Goal: Task Accomplishment & Management: Manage account settings

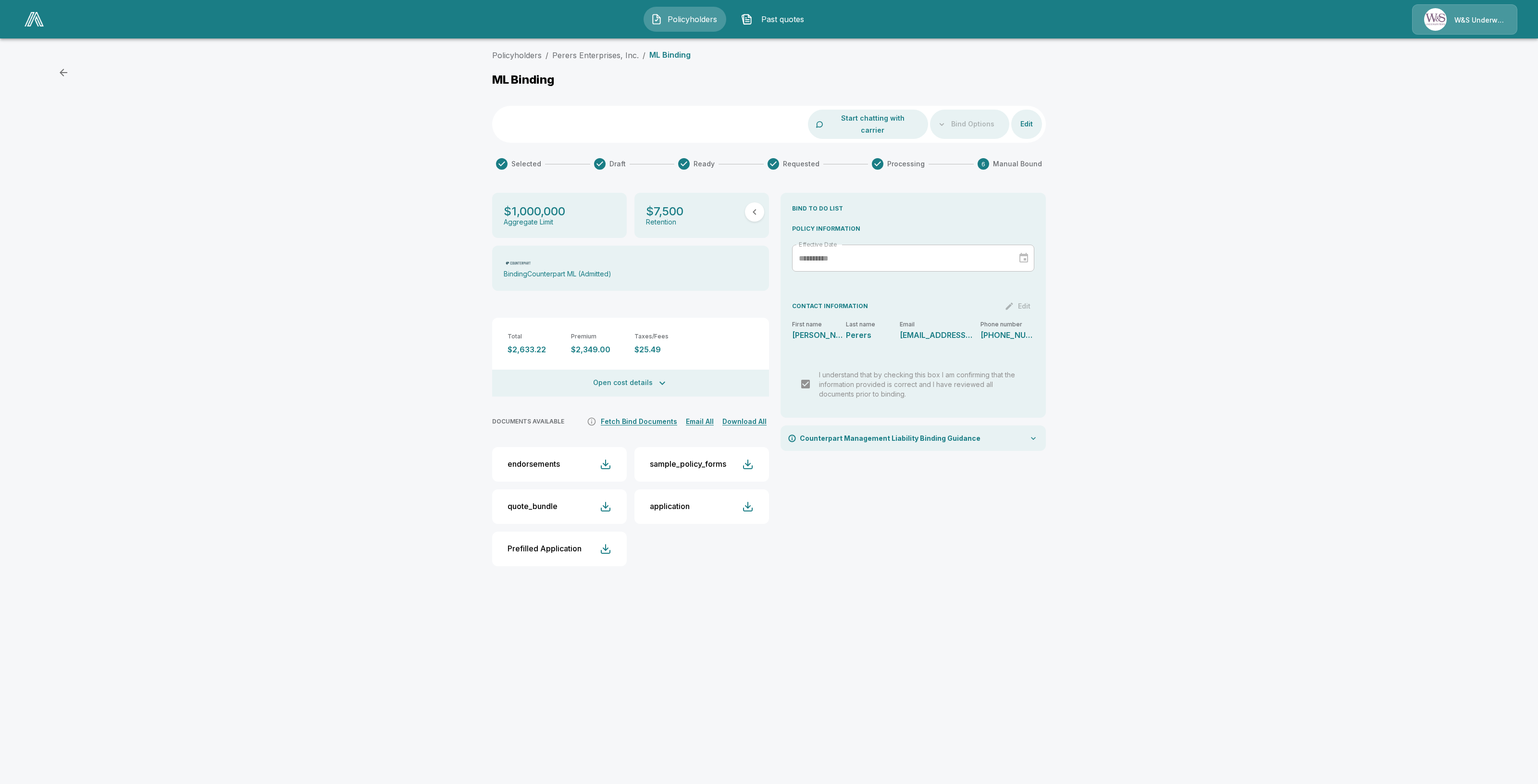
click at [646, 415] on button "Fetch Bind Documents" at bounding box center [638, 421] width 81 height 12
click at [627, 415] on button "Fetch Bind Documents" at bounding box center [638, 421] width 81 height 12
click at [596, 417] on icon "It's not guaranteed that the documents are available. Some carriers can take up…" at bounding box center [592, 421] width 8 height 8
click at [644, 415] on button "Fetch Bind Documents" at bounding box center [638, 421] width 81 height 12
click at [970, 522] on div "**********" at bounding box center [913, 383] width 265 height 381
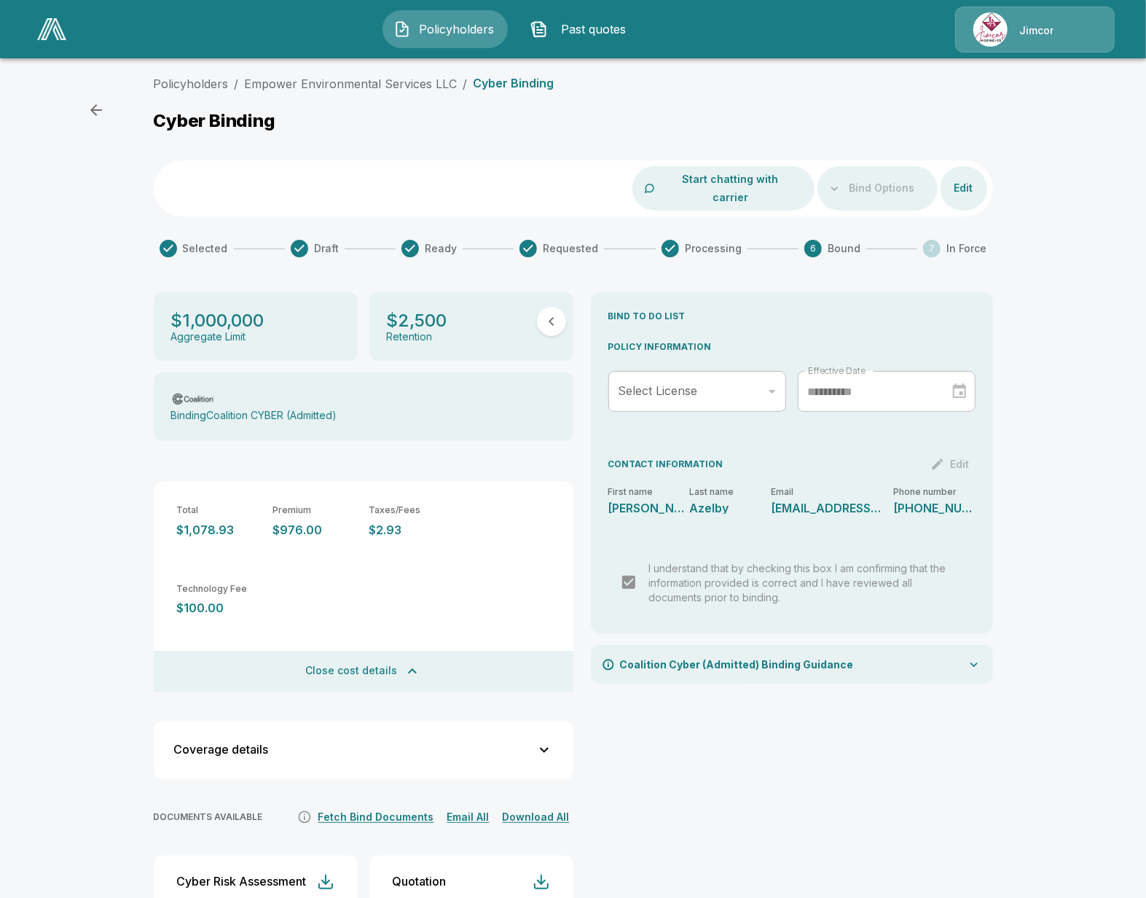
click at [489, 23] on span "Policyholders" at bounding box center [457, 28] width 80 height 17
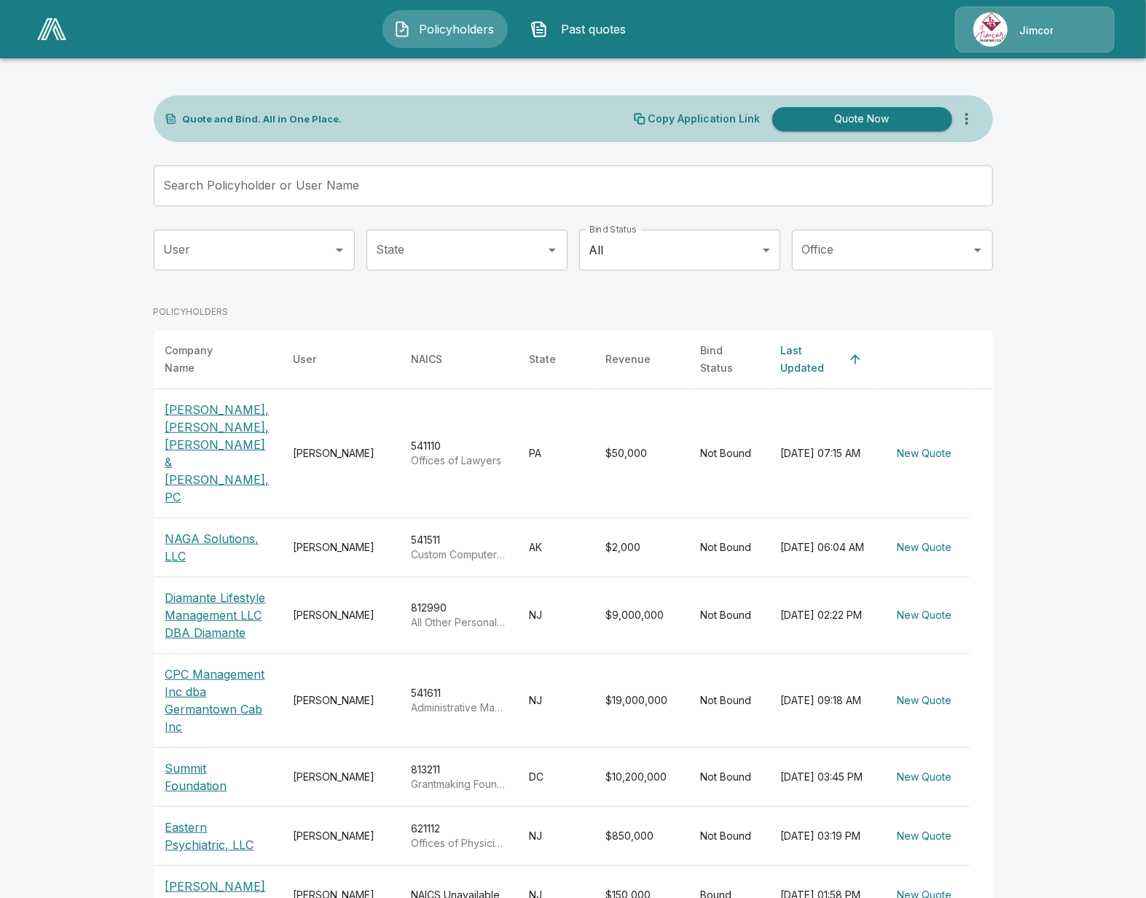
click at [232, 422] on p "[PERSON_NAME], [PERSON_NAME], [PERSON_NAME] & [PERSON_NAME], PC" at bounding box center [217, 453] width 105 height 105
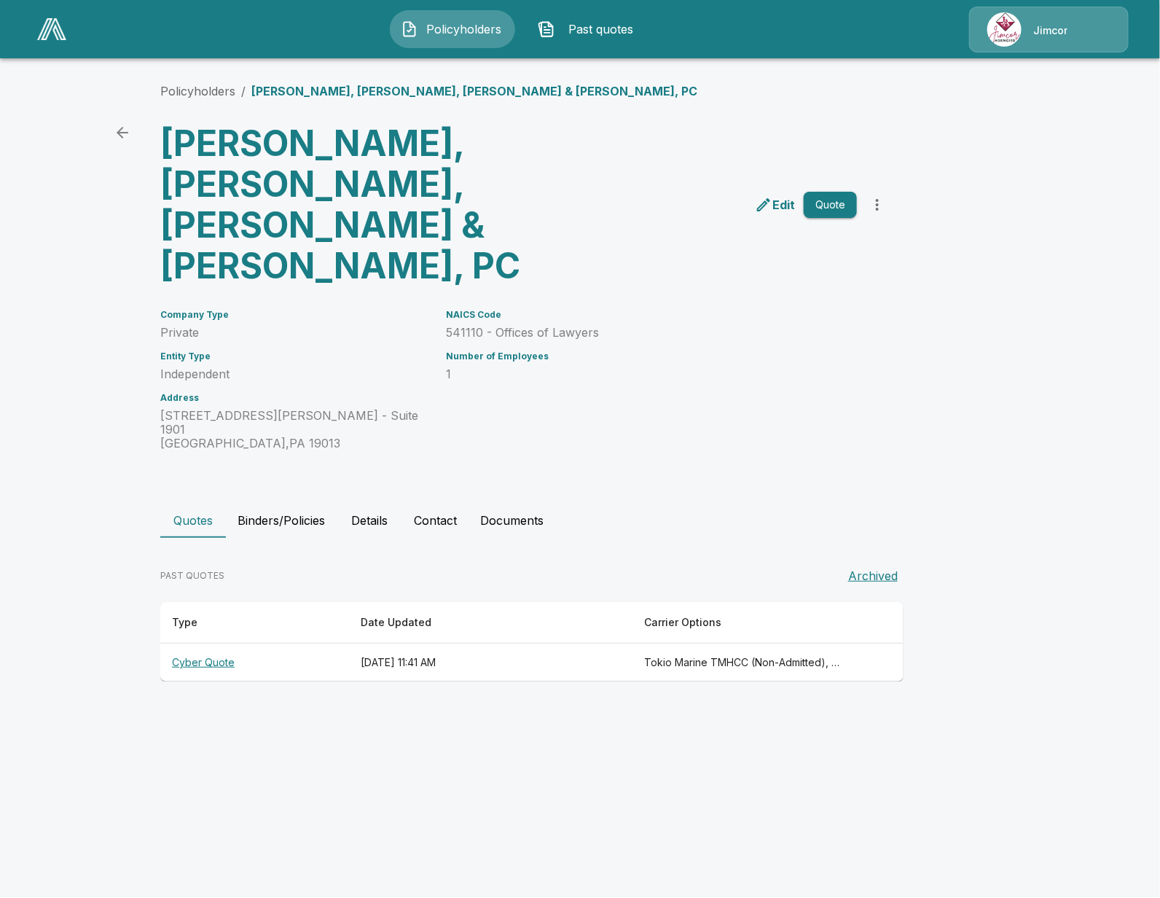
click at [209, 643] on th "Cyber Quote" at bounding box center [254, 662] width 189 height 39
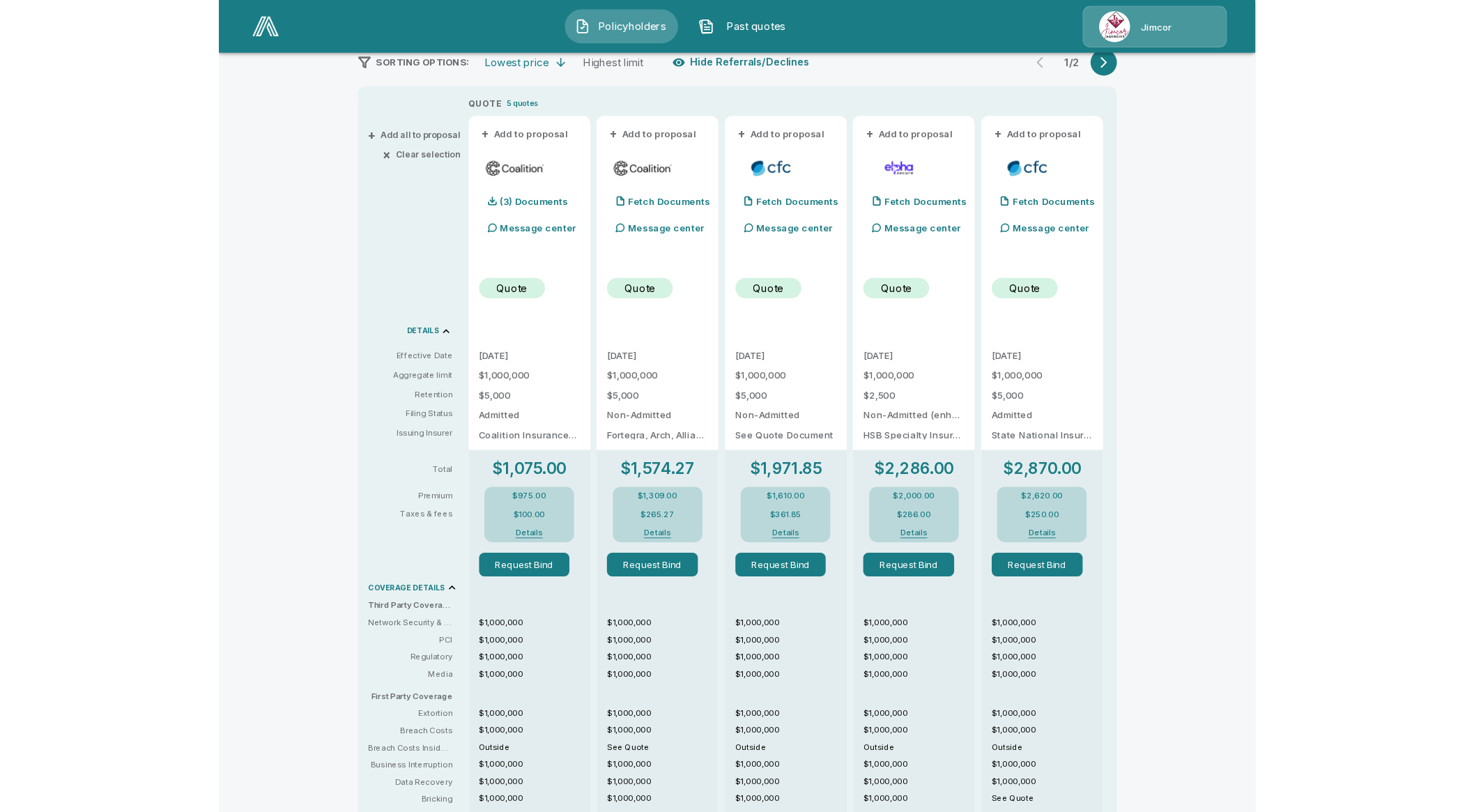
scroll to position [261, 0]
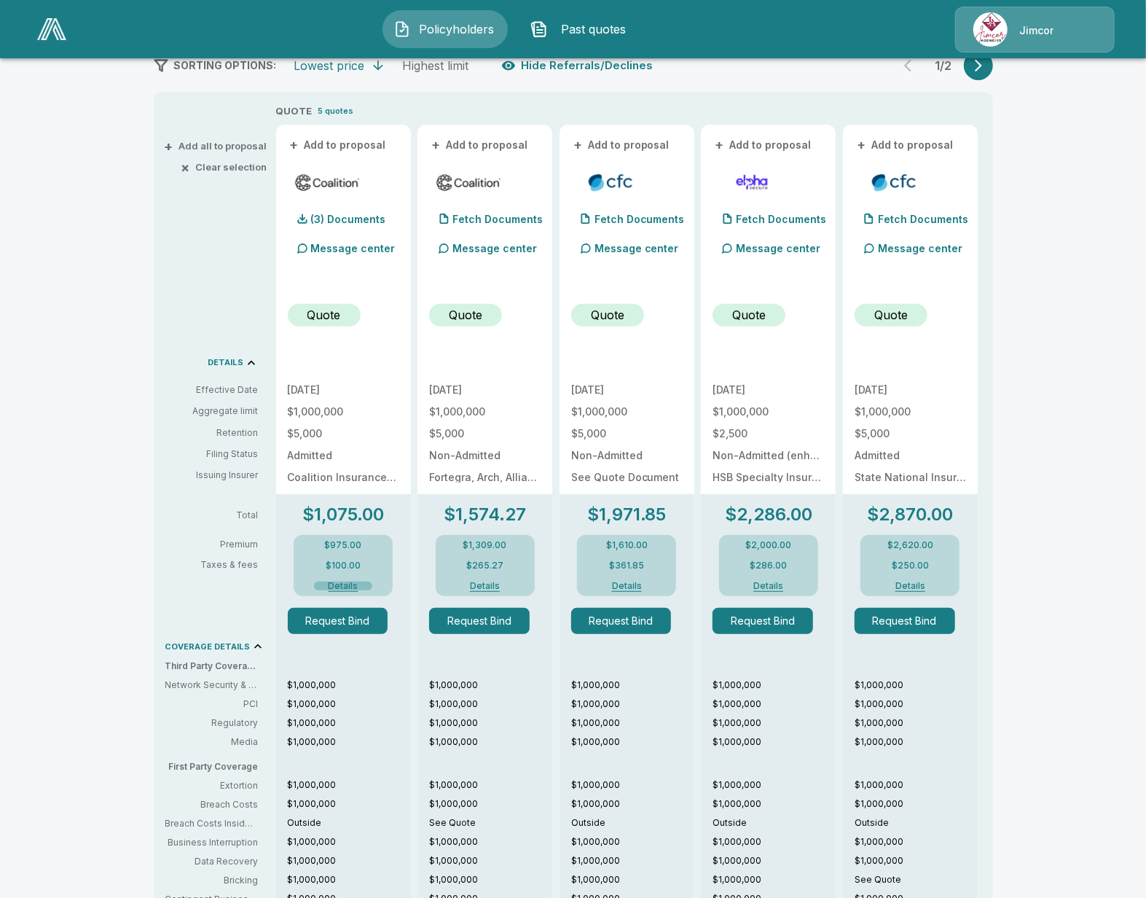
click at [342, 587] on button "Details" at bounding box center [343, 586] width 58 height 9
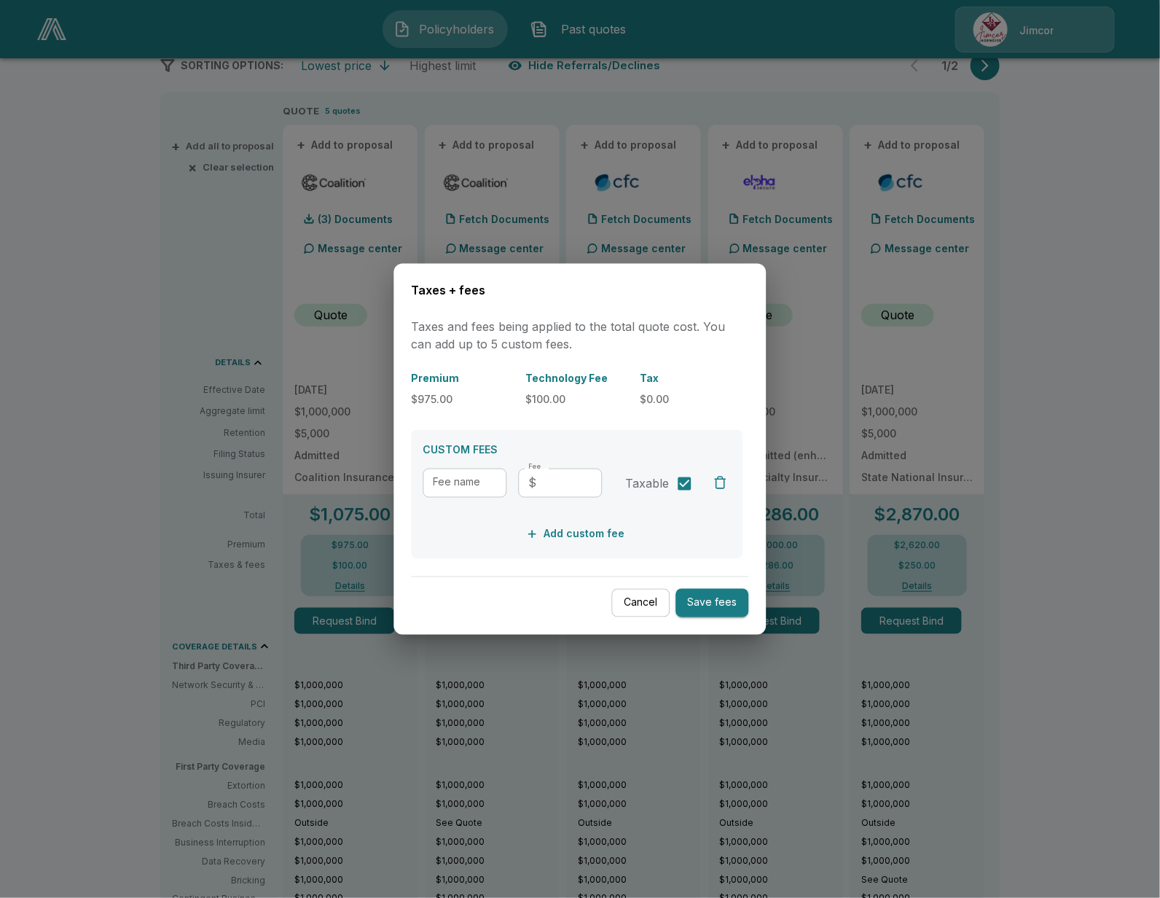
drag, startPoint x: 637, startPoint y: 601, endPoint x: 576, endPoint y: 598, distance: 61.3
click at [635, 601] on button "Cancel" at bounding box center [641, 603] width 58 height 28
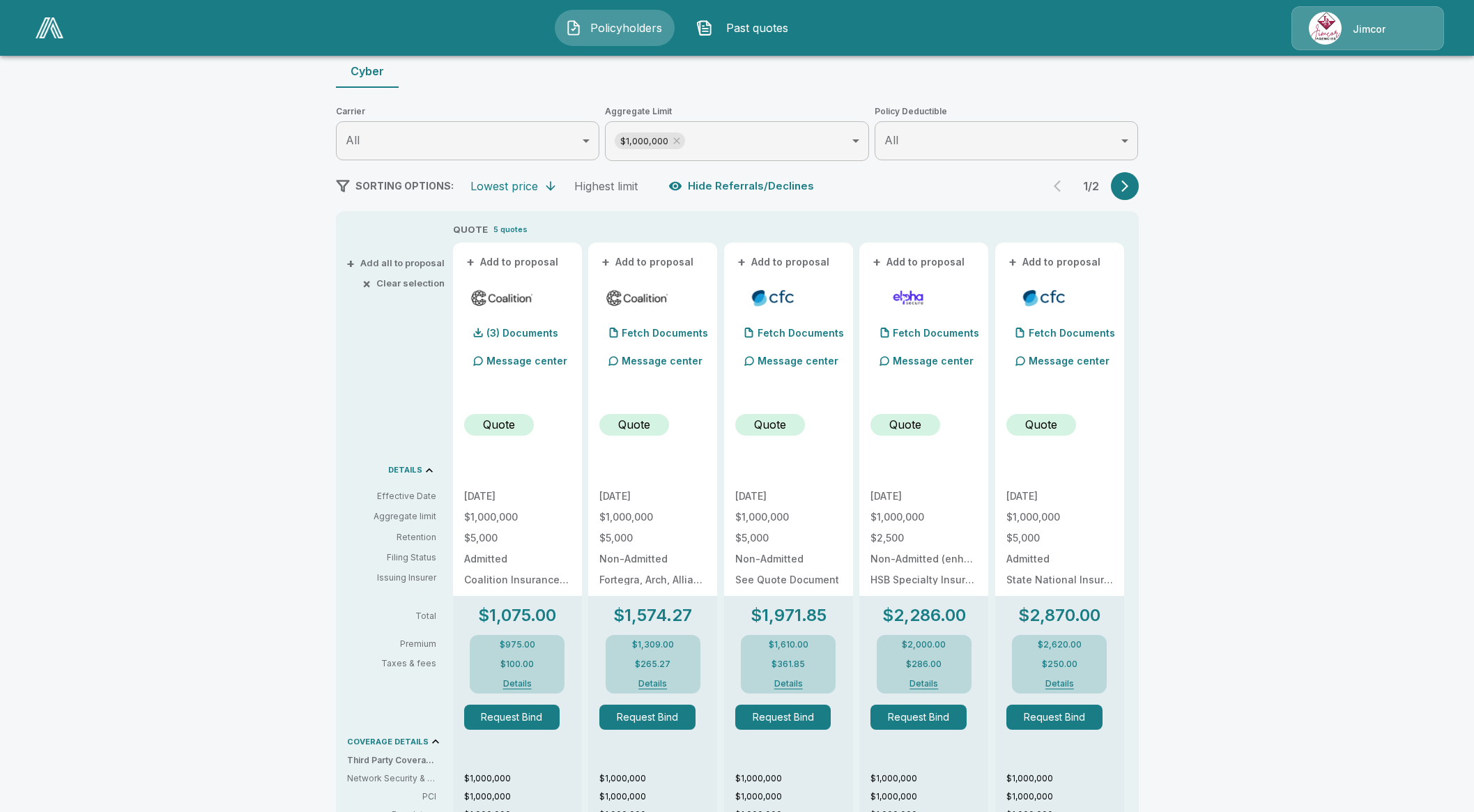
scroll to position [0, 0]
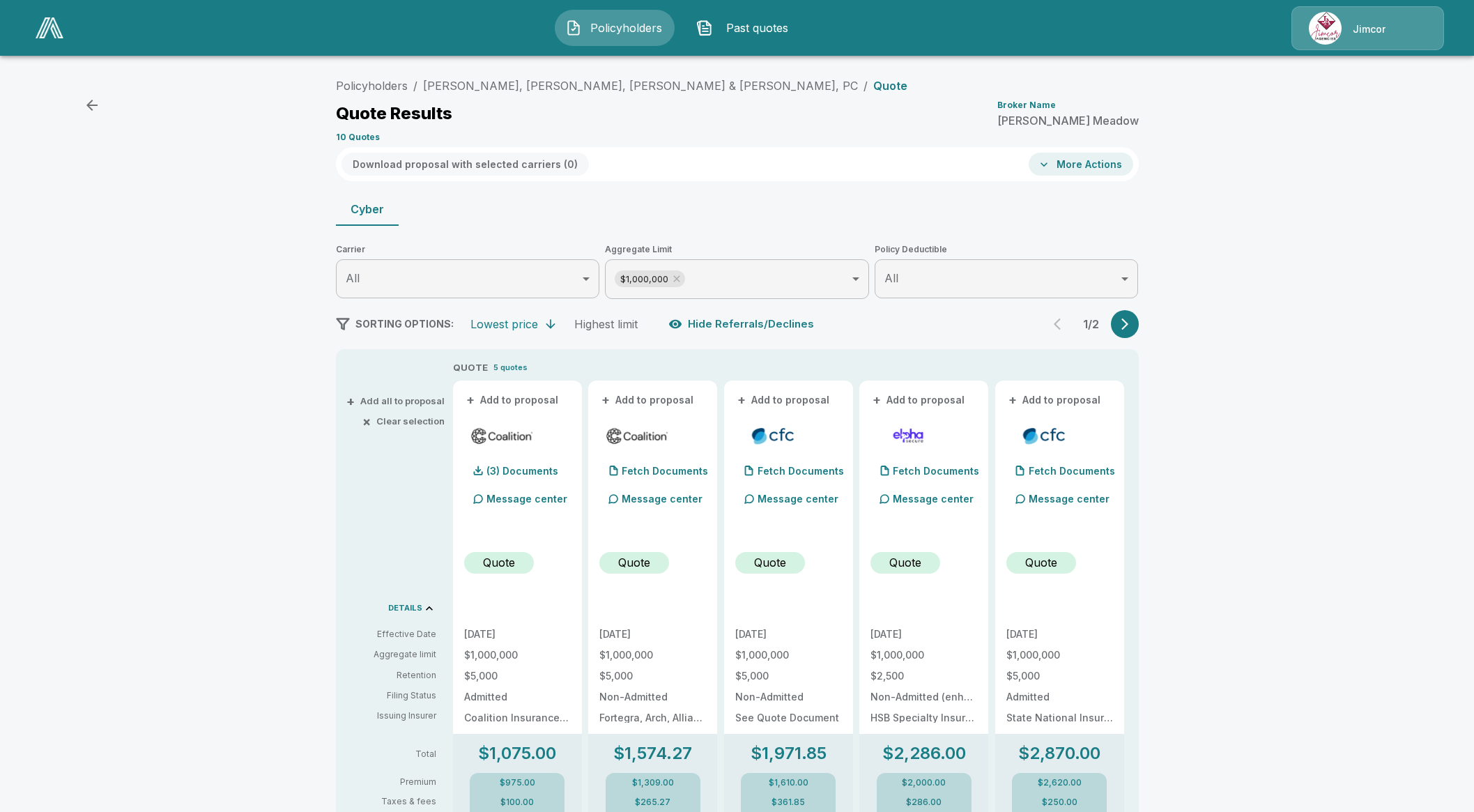
click at [627, 23] on span "Policyholders" at bounding box center [626, 27] width 77 height 16
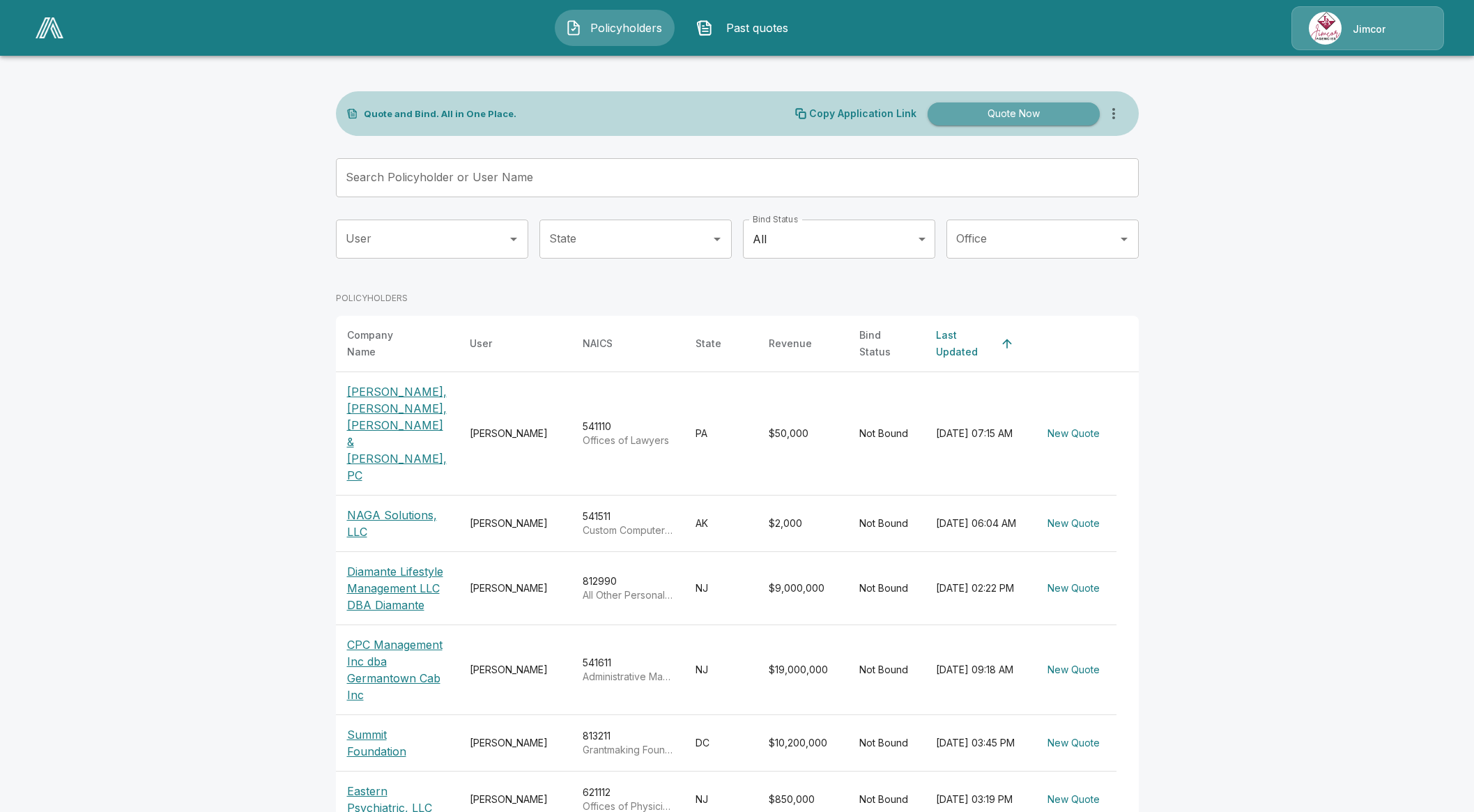
click at [1049, 123] on button "Quote Now" at bounding box center [1014, 114] width 172 height 23
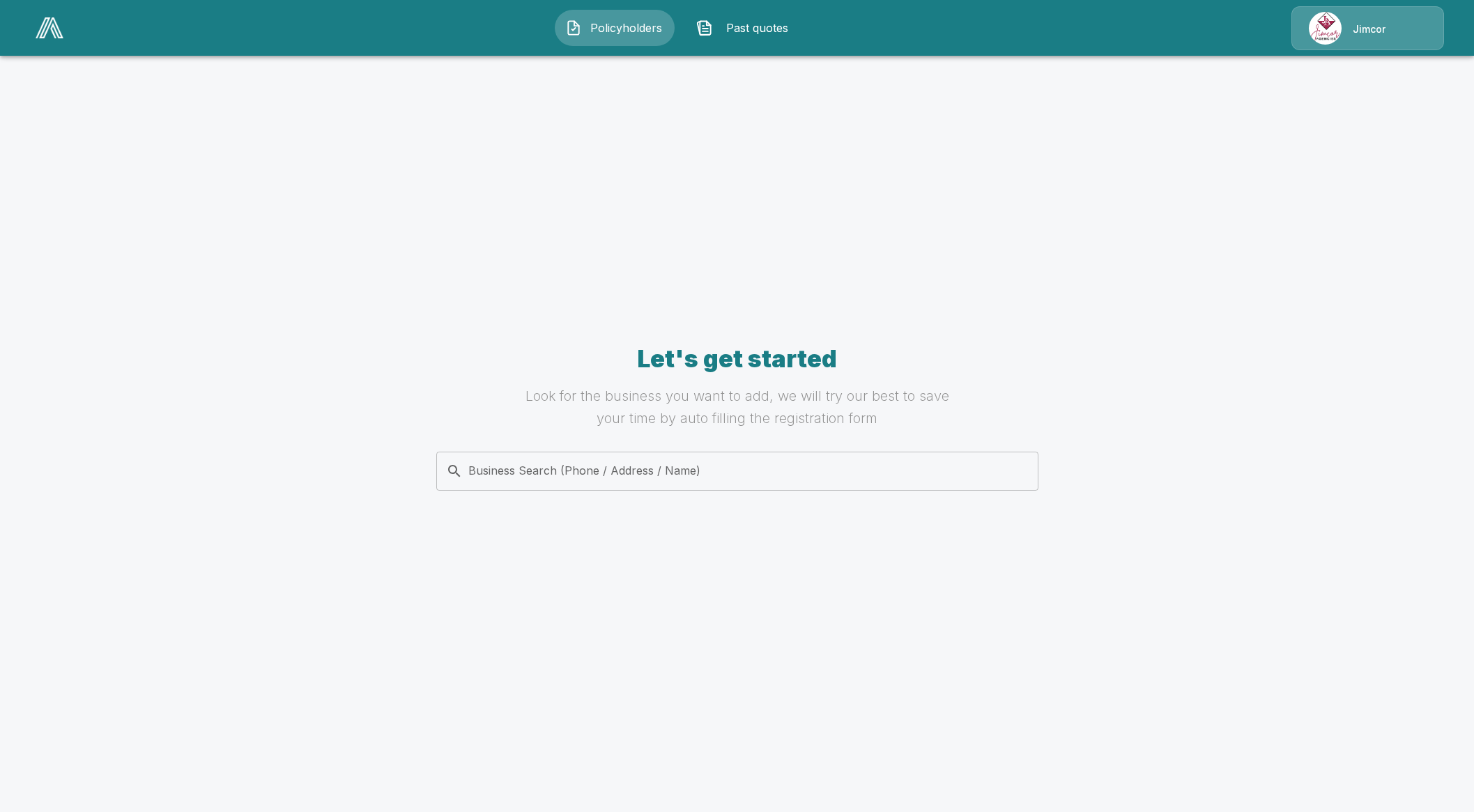
click at [678, 475] on input "Business Search (Phone / Address / Name)" at bounding box center [735, 472] width 584 height 27
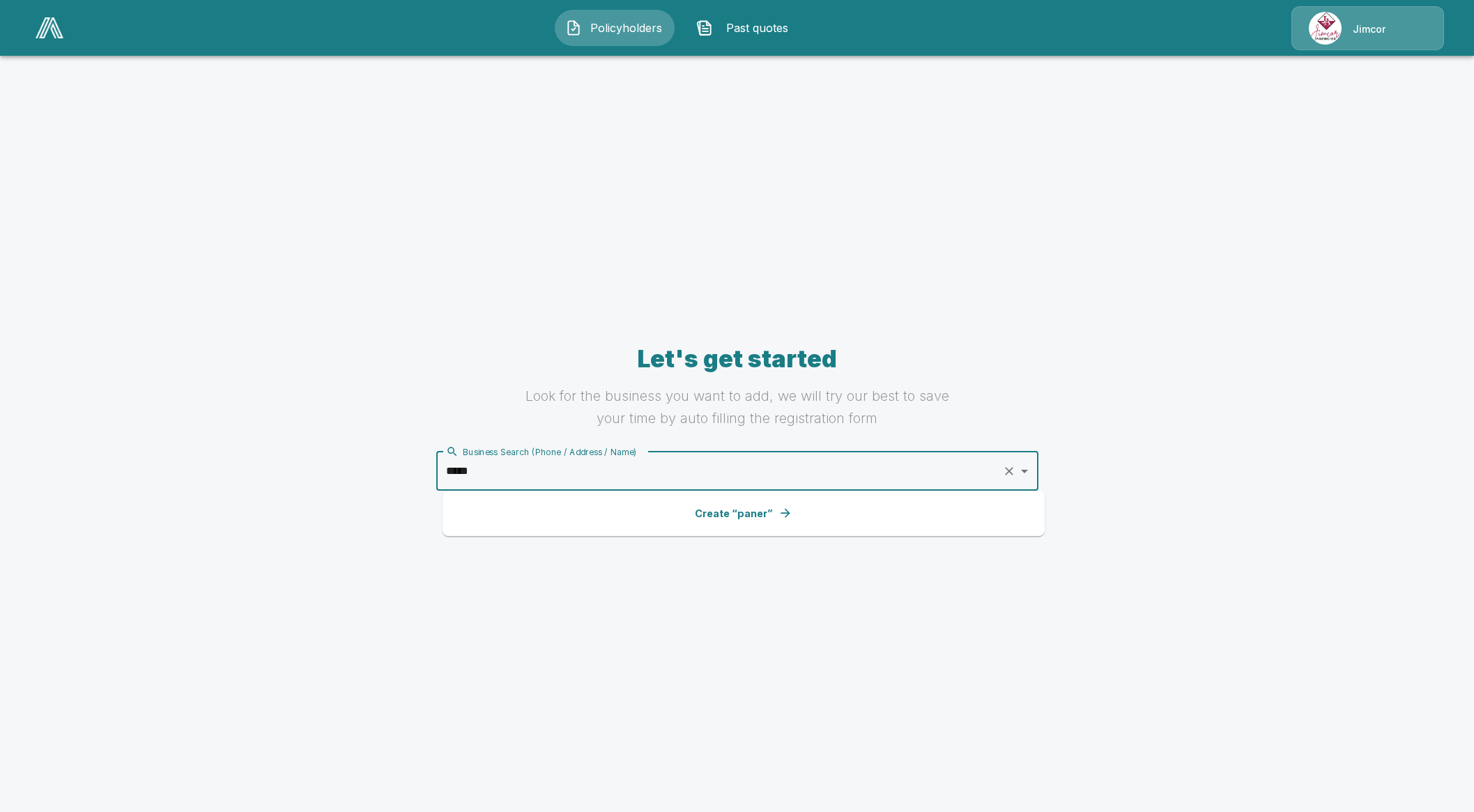
type input "******"
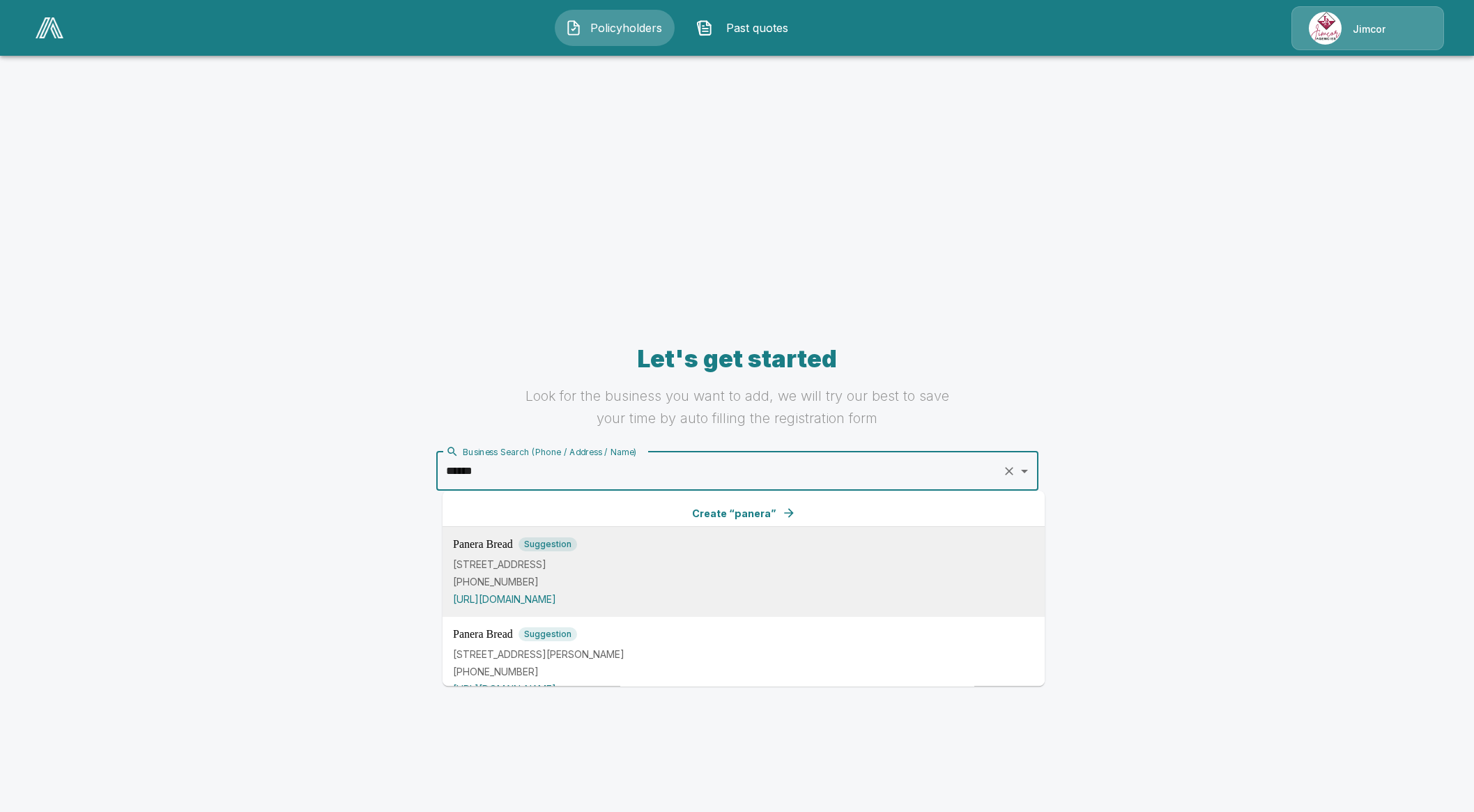
click at [649, 557] on p "8519 Bond Rd #106, Elk Grove, CA 95624, USA" at bounding box center [744, 563] width 582 height 14
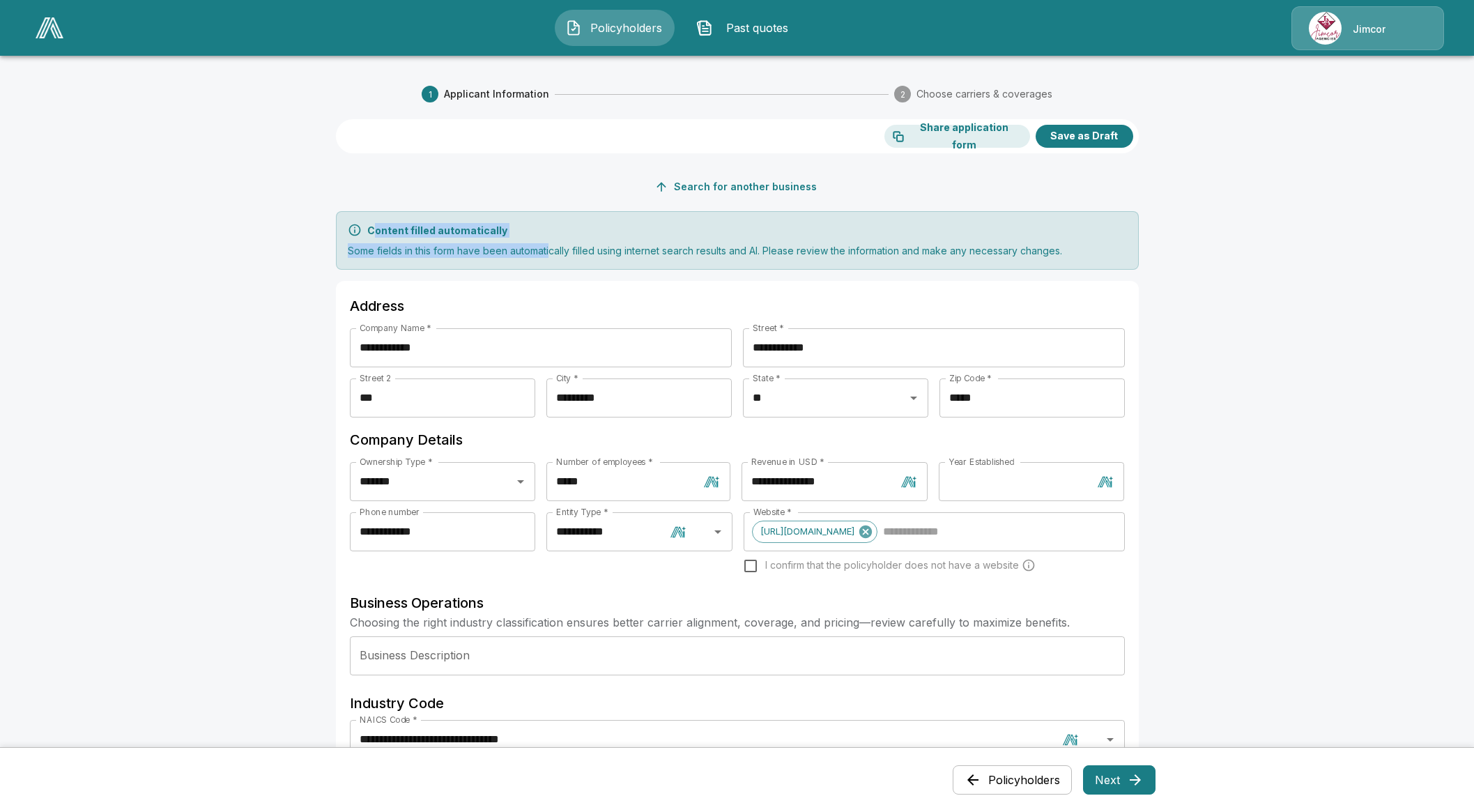
drag, startPoint x: 377, startPoint y: 231, endPoint x: 554, endPoint y: 247, distance: 177.7
click at [554, 247] on div "Content filled automatically Some fields in this form have been automatically f…" at bounding box center [737, 240] width 803 height 58
click at [657, 304] on h6 "Address" at bounding box center [737, 305] width 775 height 22
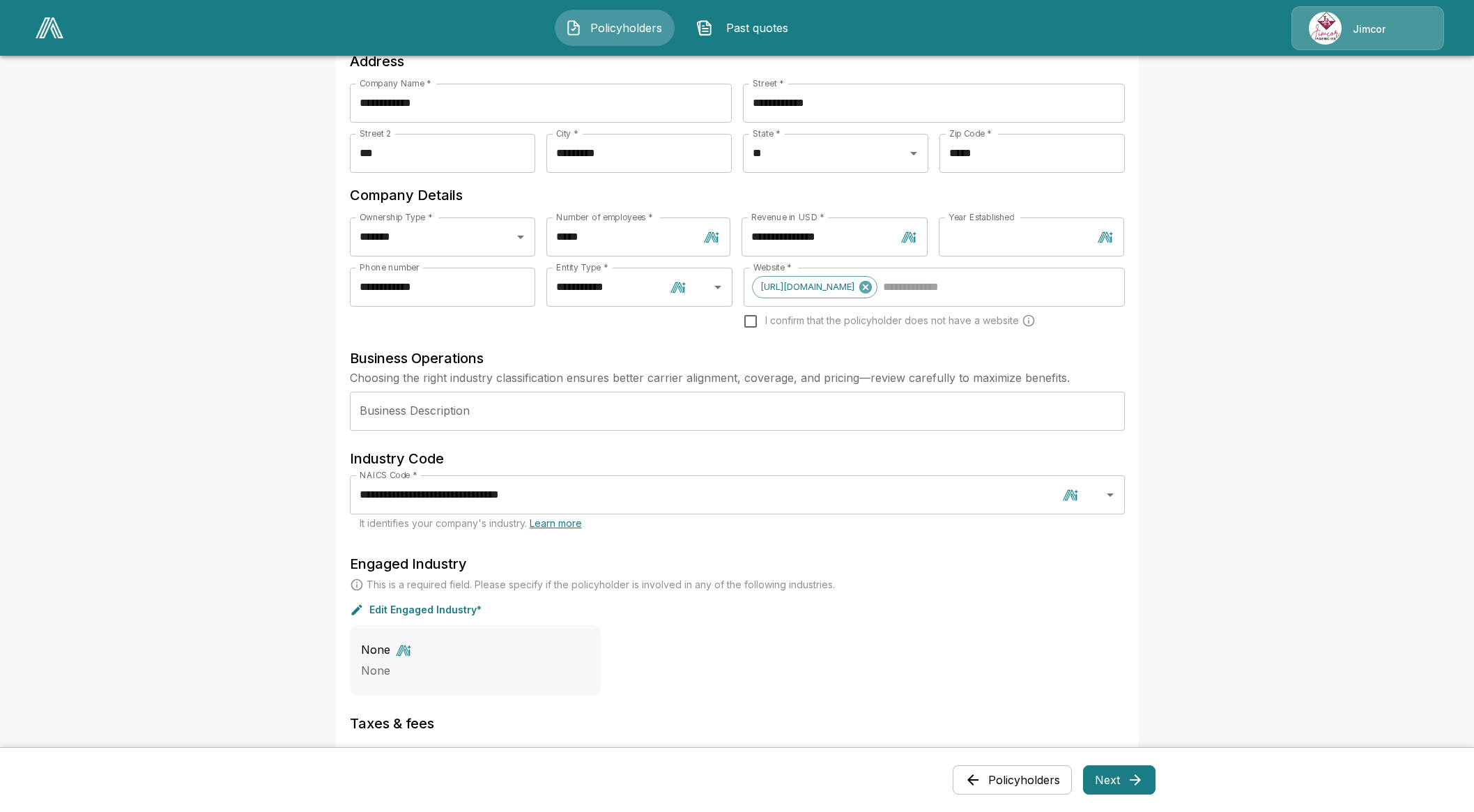
scroll to position [261, 0]
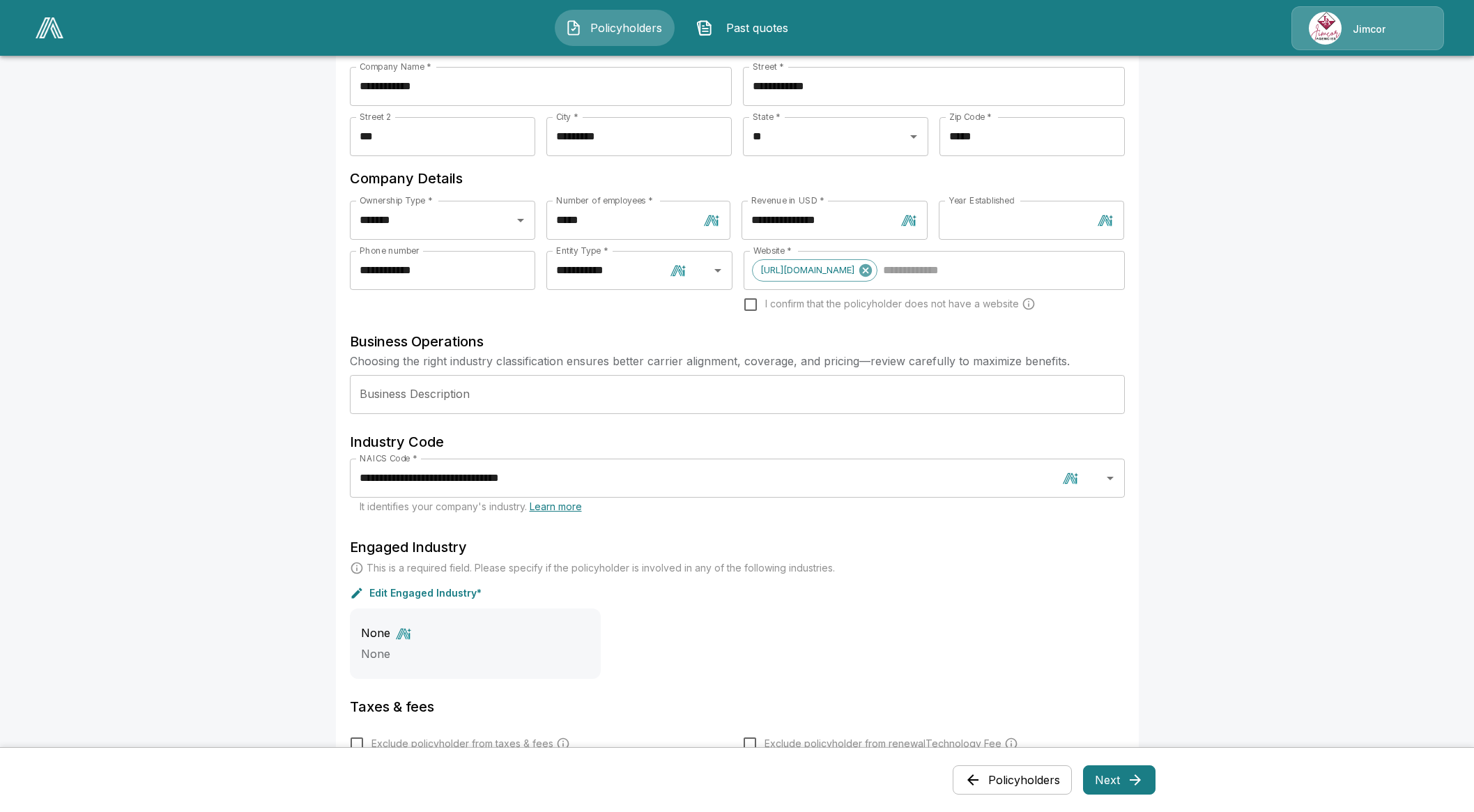
click at [1096, 11] on img at bounding box center [1326, 28] width 33 height 33
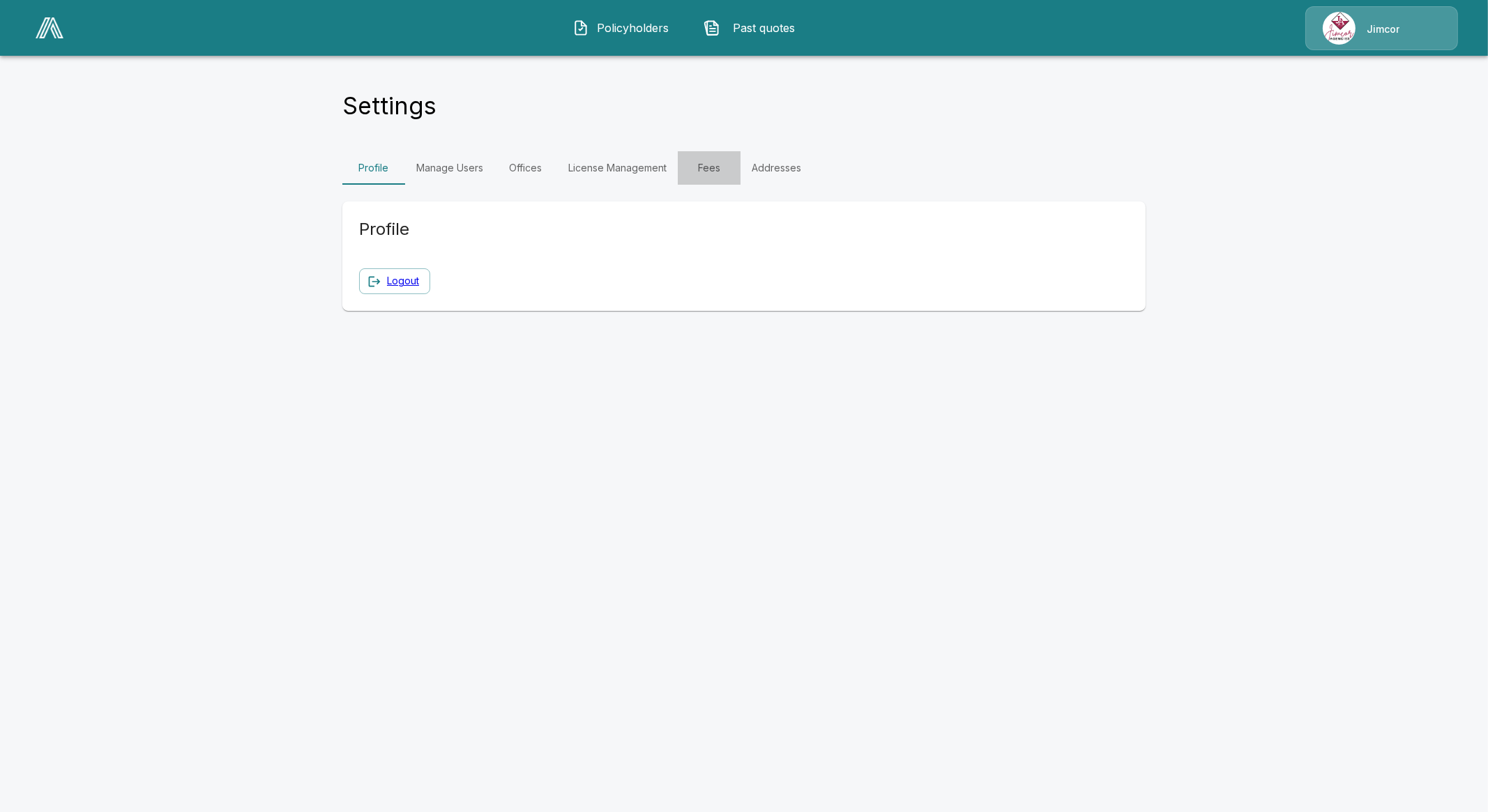
click at [707, 172] on link "Fees" at bounding box center [709, 167] width 63 height 33
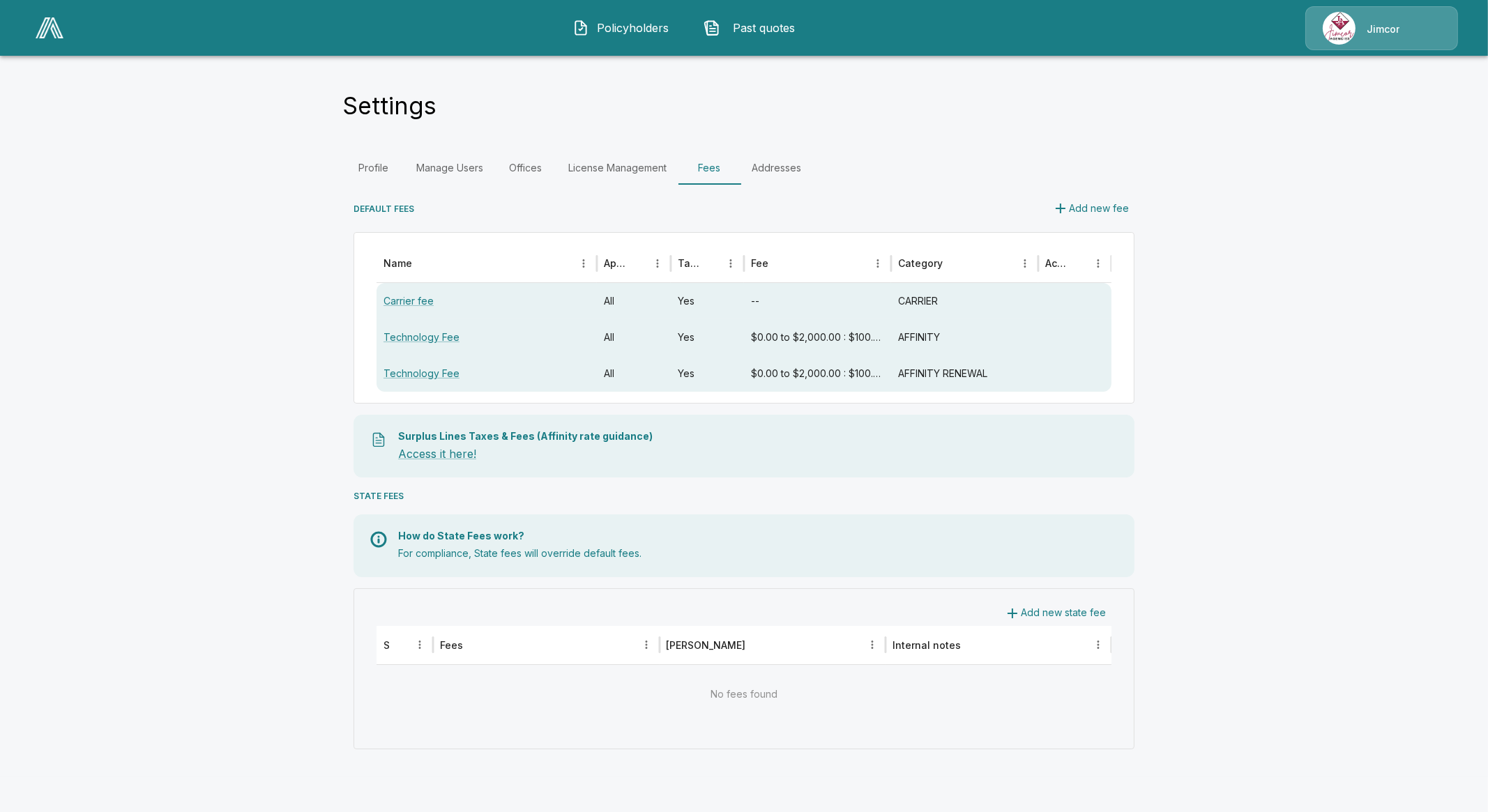
click at [1097, 615] on button "Add new state fee" at bounding box center [1055, 612] width 113 height 26
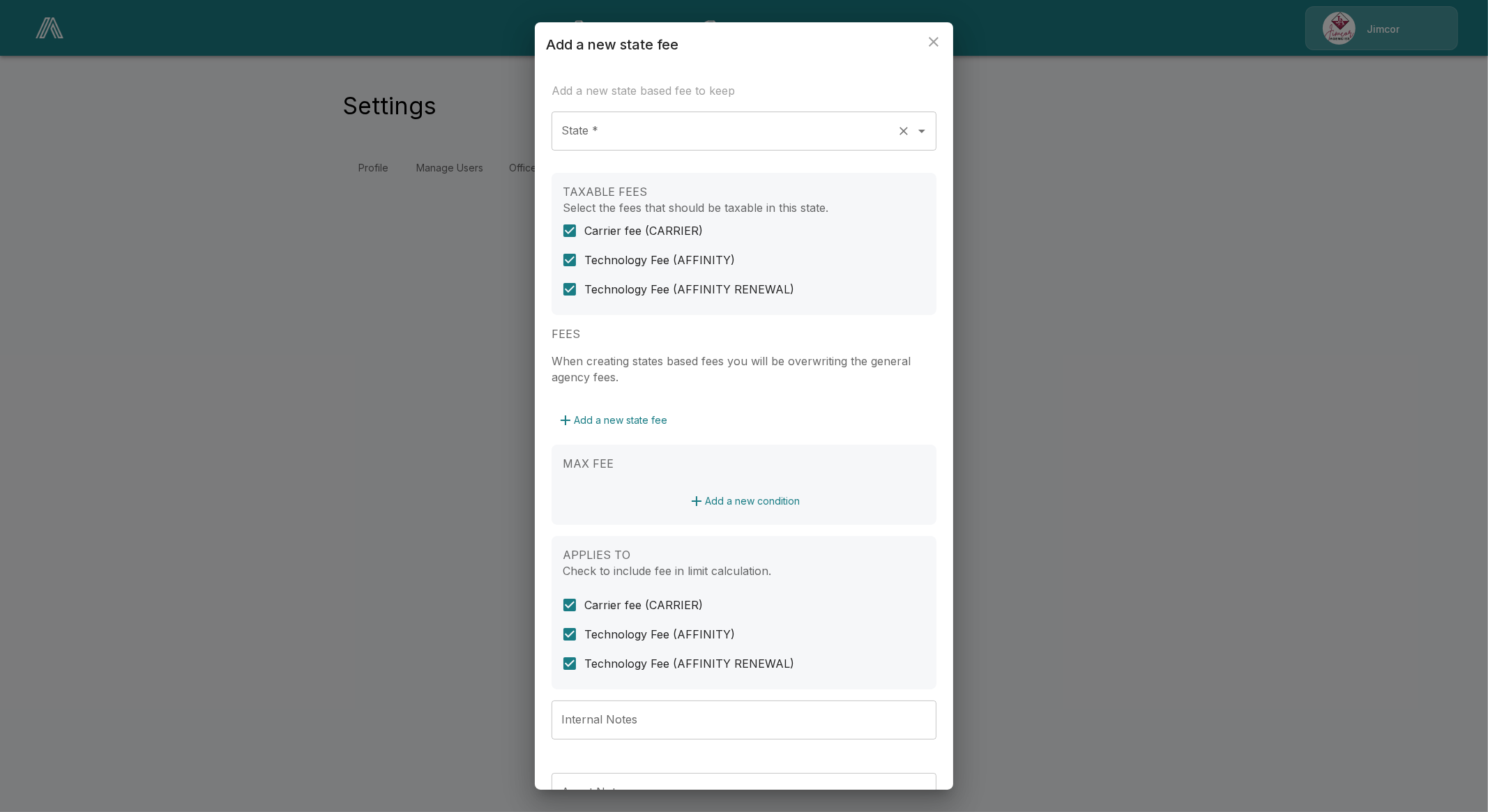
click at [690, 137] on input "State *" at bounding box center [724, 131] width 333 height 27
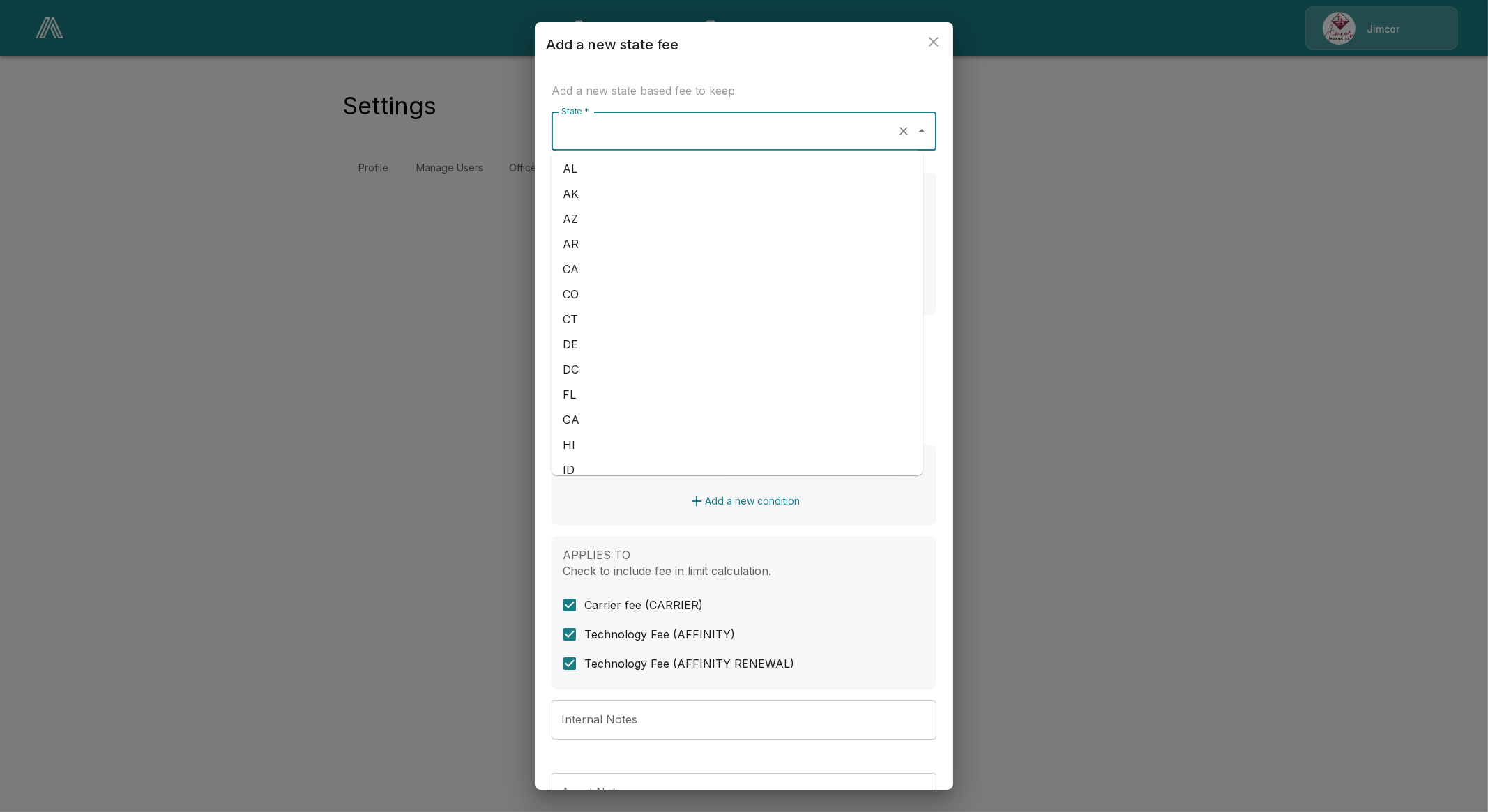
click at [633, 527] on div "State * State * TAXABLE FEES Select the fees that should be taxable in this sta…" at bounding box center [744, 492] width 385 height 759
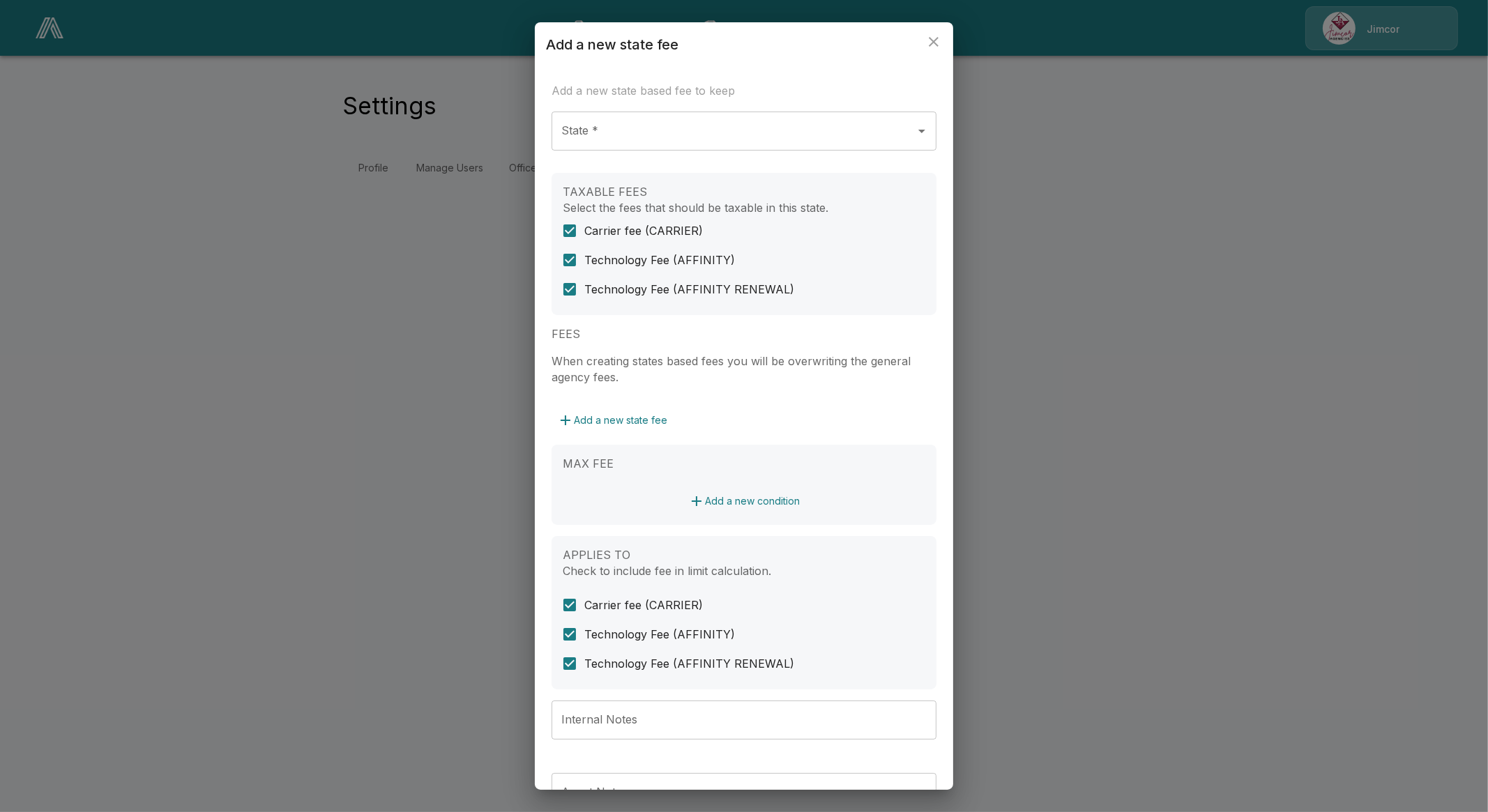
click at [934, 53] on button "close" at bounding box center [933, 41] width 28 height 28
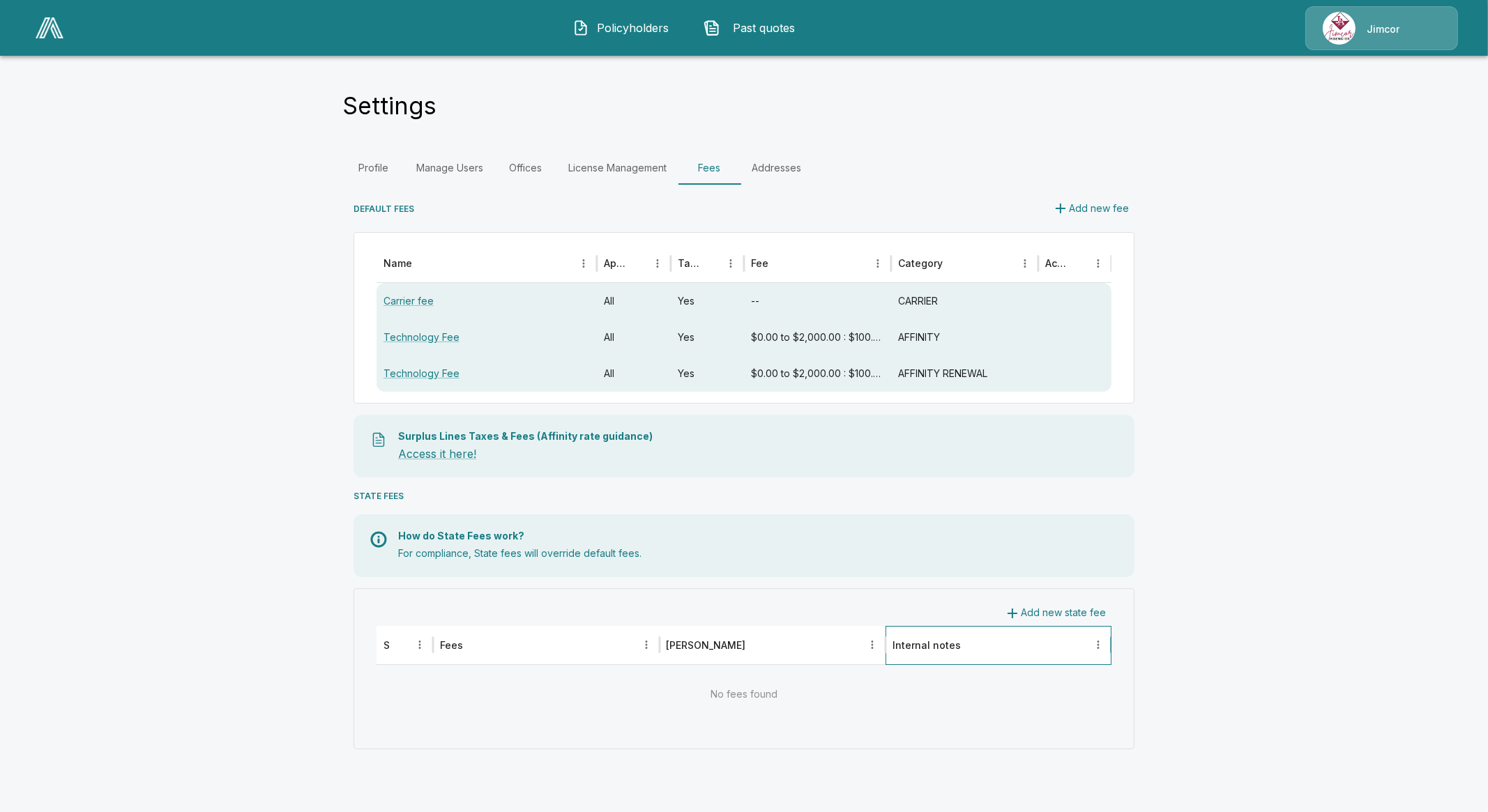
click at [1017, 626] on div "Internal notes" at bounding box center [990, 645] width 196 height 38
click at [1042, 604] on button "Add new state fee" at bounding box center [1055, 612] width 113 height 26
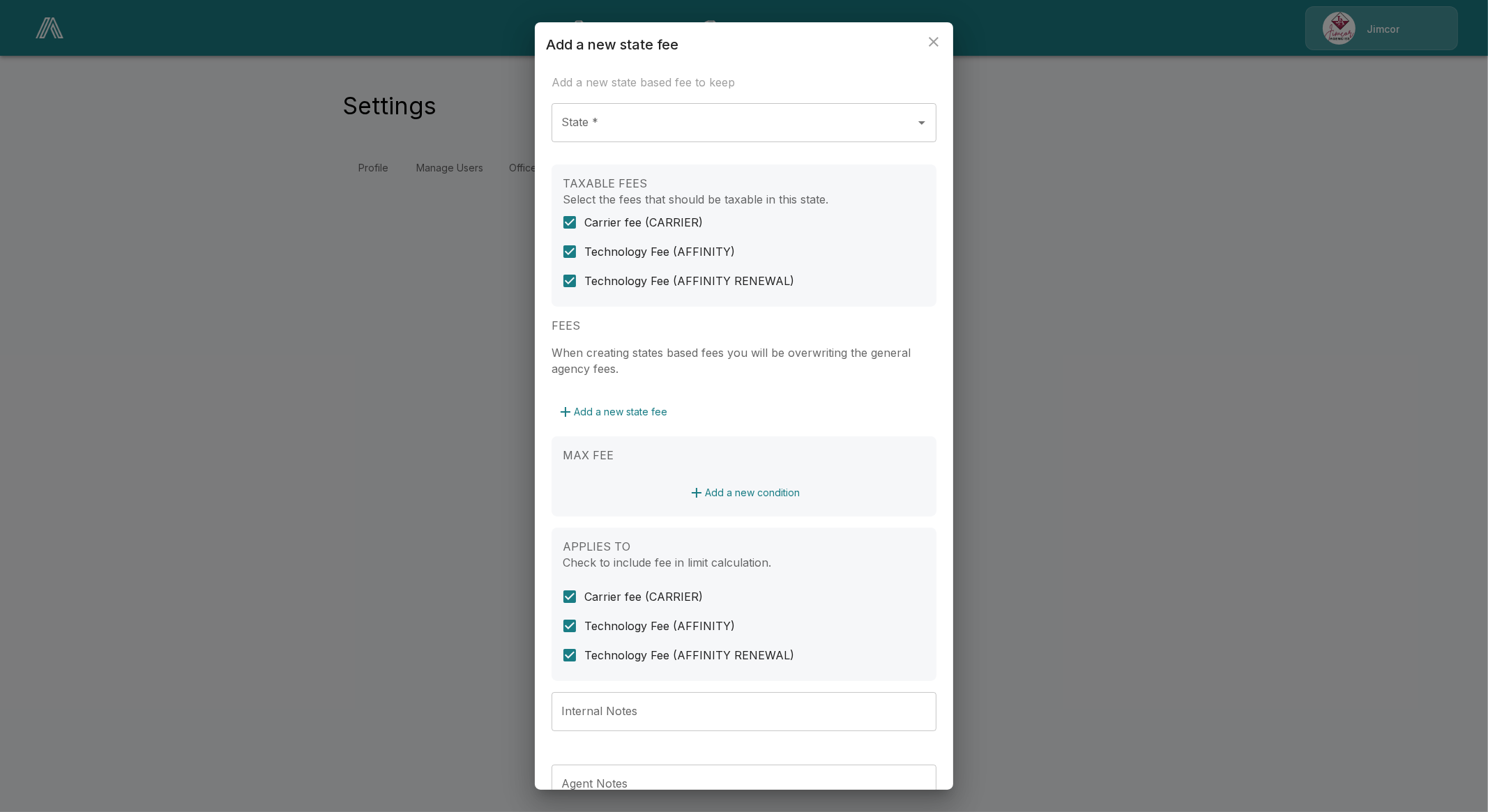
scroll to position [7, 0]
click at [1097, 458] on div "Add a new state fee Add a new state based fee to keep State * State * TAXABLE F…" at bounding box center [744, 406] width 1488 height 812
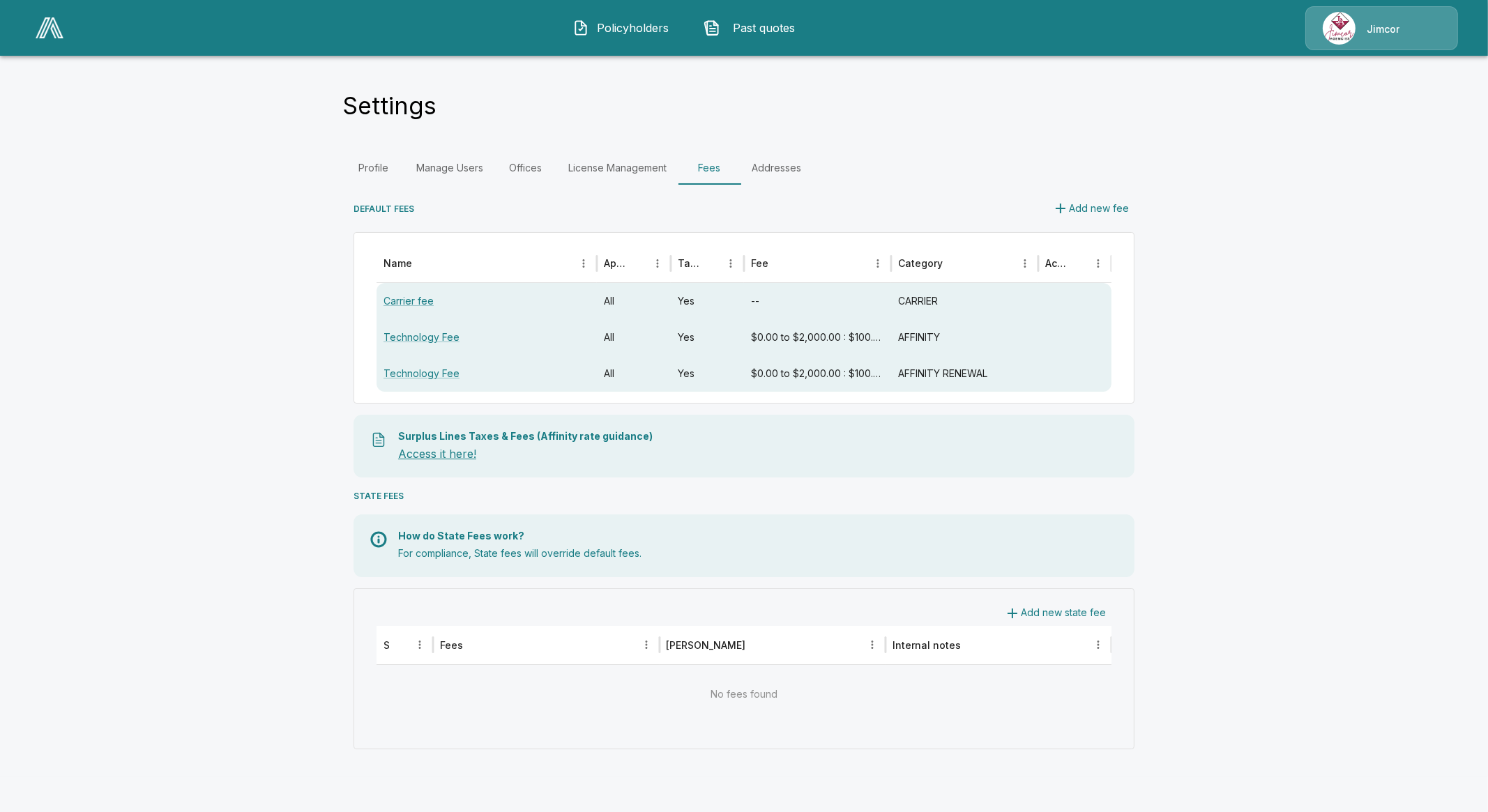
click at [458, 451] on link "Access it here!" at bounding box center [437, 453] width 78 height 14
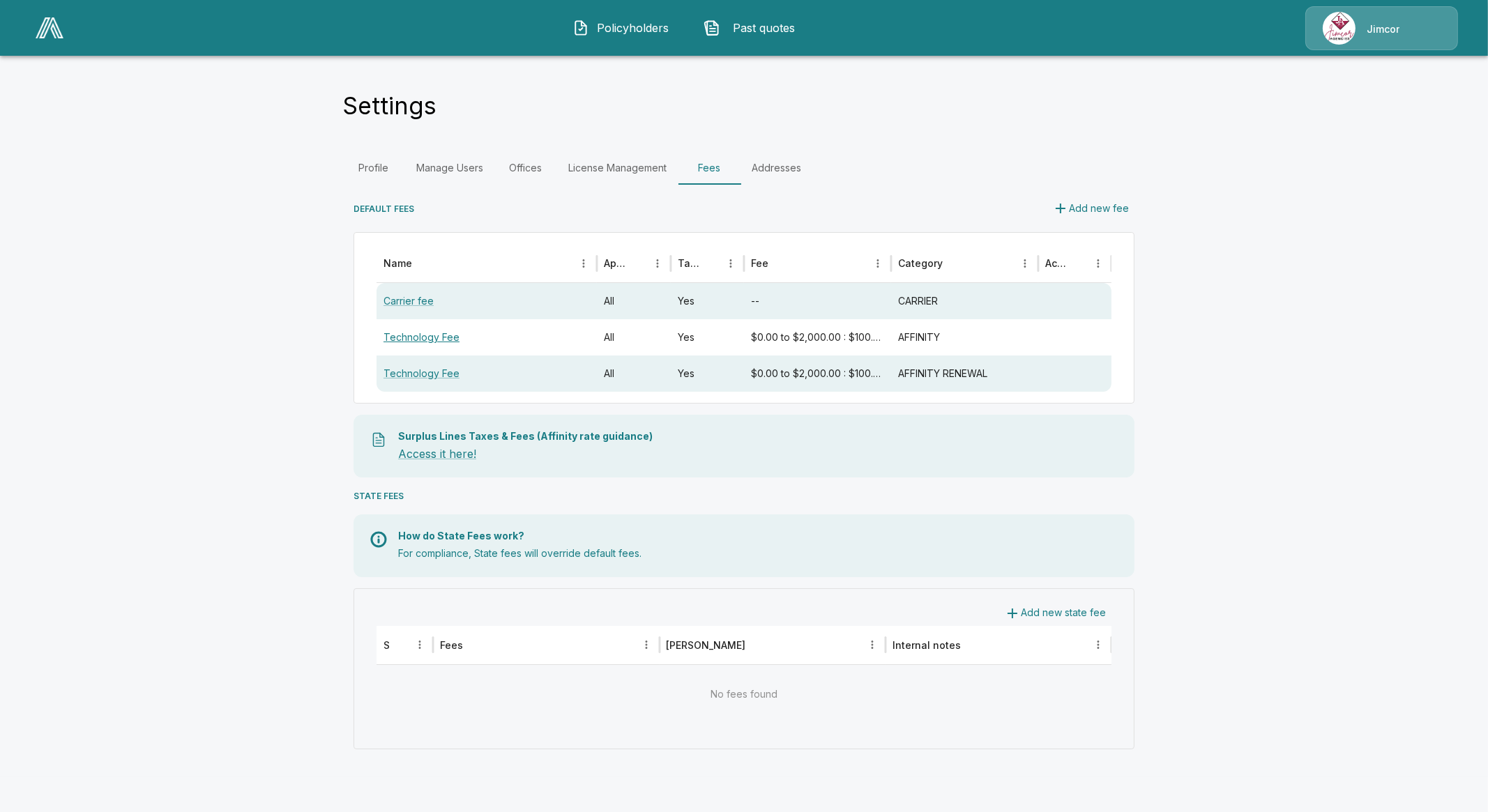
click at [439, 342] on link "Technology Fee" at bounding box center [421, 337] width 76 height 11
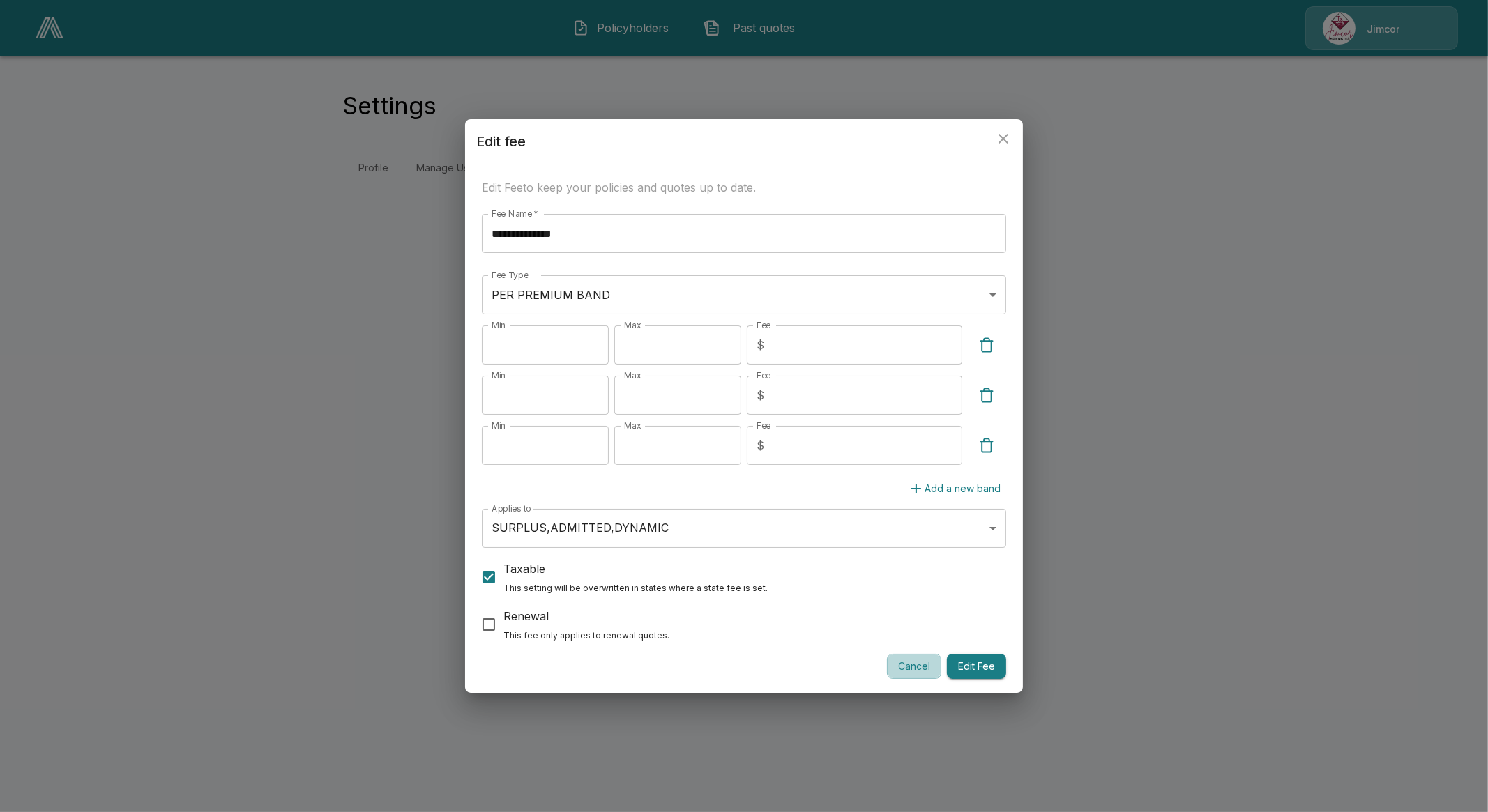
click at [914, 675] on button "Cancel" at bounding box center [914, 667] width 55 height 26
